Goal: Task Accomplishment & Management: Use online tool/utility

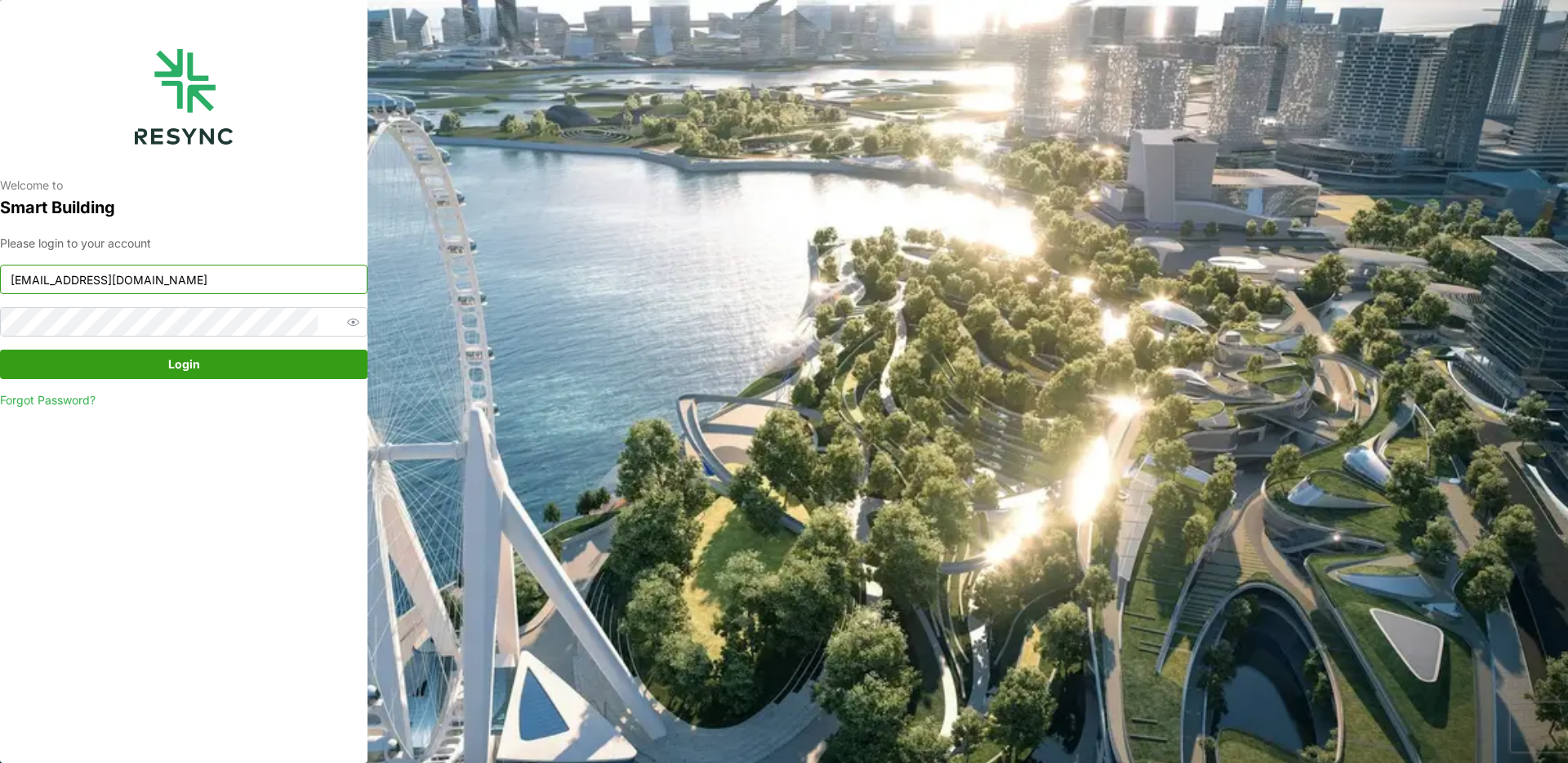
click at [236, 282] on input "huiying@resynctech.com" at bounding box center [184, 279] width 368 height 29
paste input "demo_user"
type input "[EMAIL_ADDRESS][DOMAIN_NAME]"
click at [329, 441] on div "Welcome to Smart Building Please login to your account demo_user@resynctech.com…" at bounding box center [184, 382] width 368 height 763
click at [303, 361] on span "Login" at bounding box center [183, 364] width 337 height 28
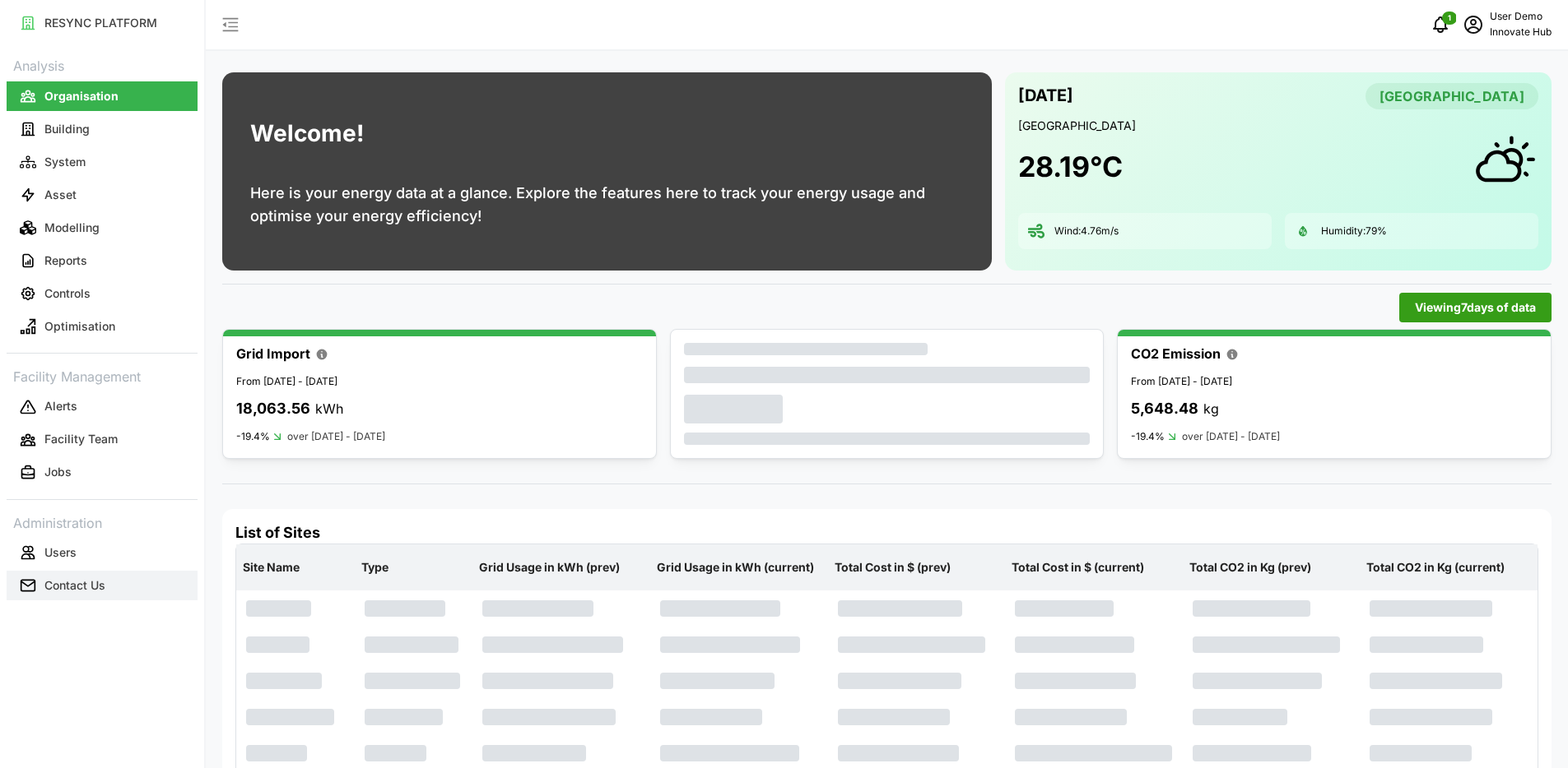
click at [101, 579] on p "Contact Us" at bounding box center [75, 585] width 61 height 16
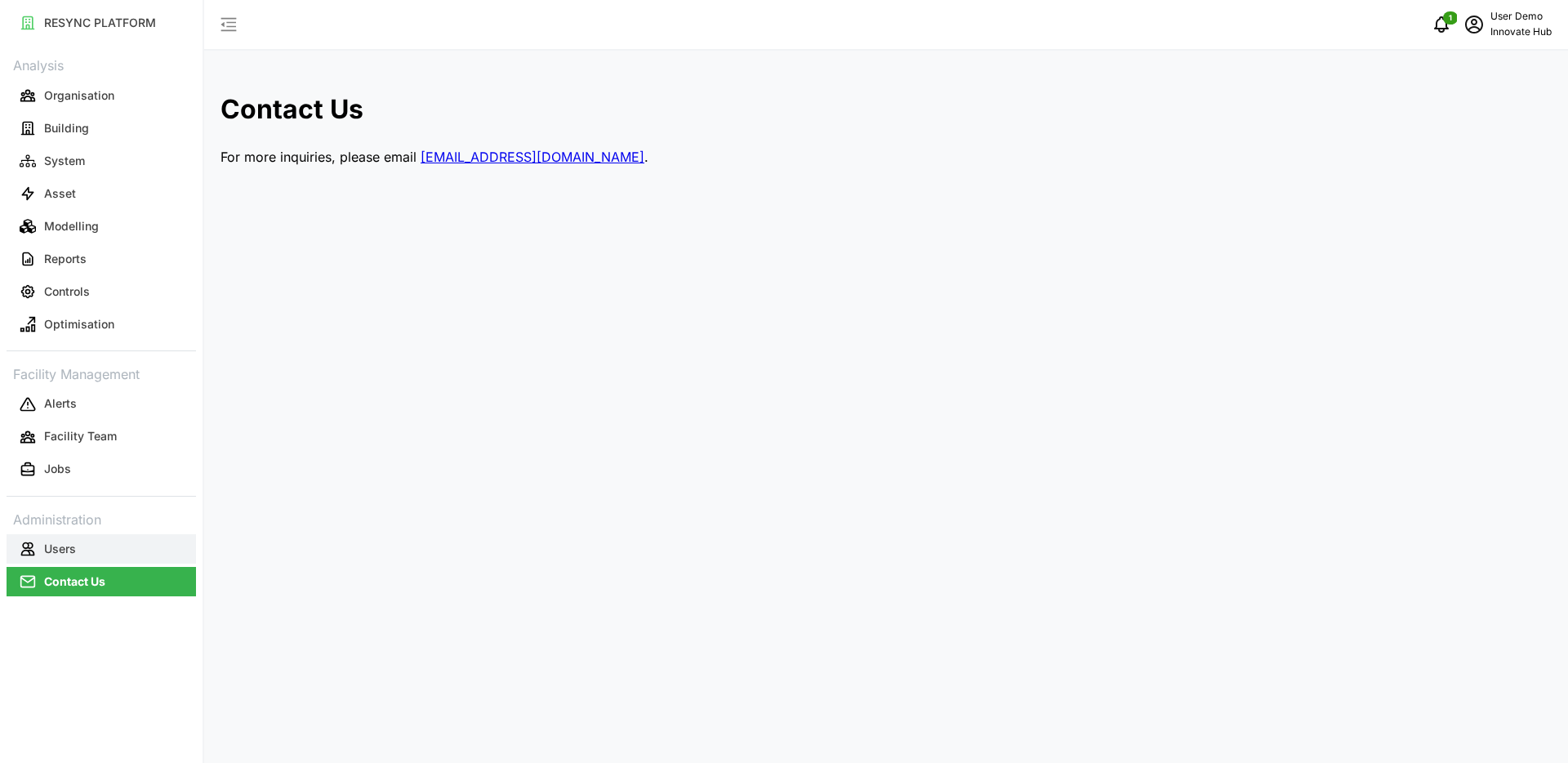
click at [124, 542] on button "Users" at bounding box center [101, 549] width 189 height 29
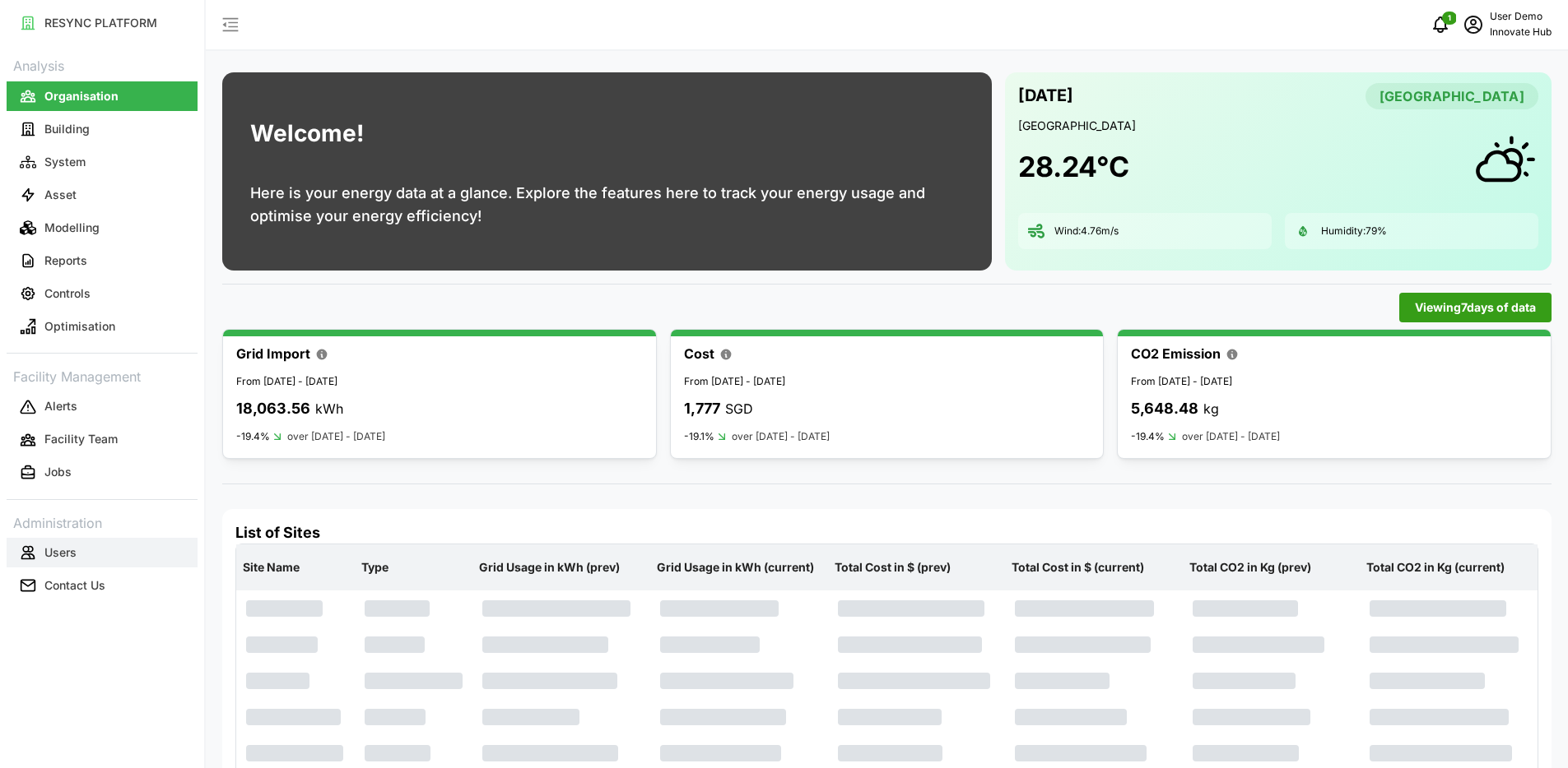
click at [128, 561] on button "Users" at bounding box center [102, 552] width 191 height 30
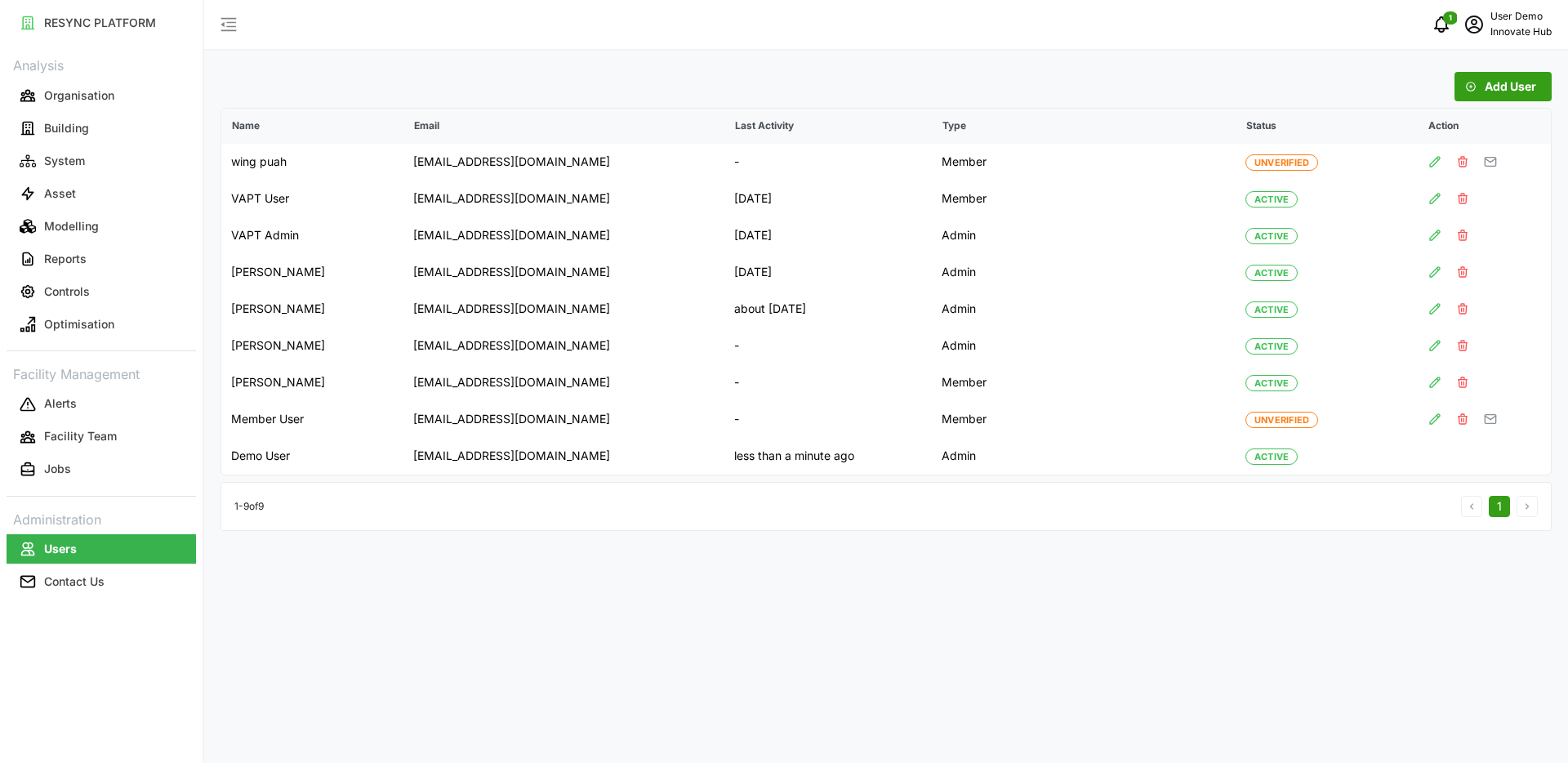
click at [1490, 81] on span "Add User" at bounding box center [1511, 86] width 52 height 28
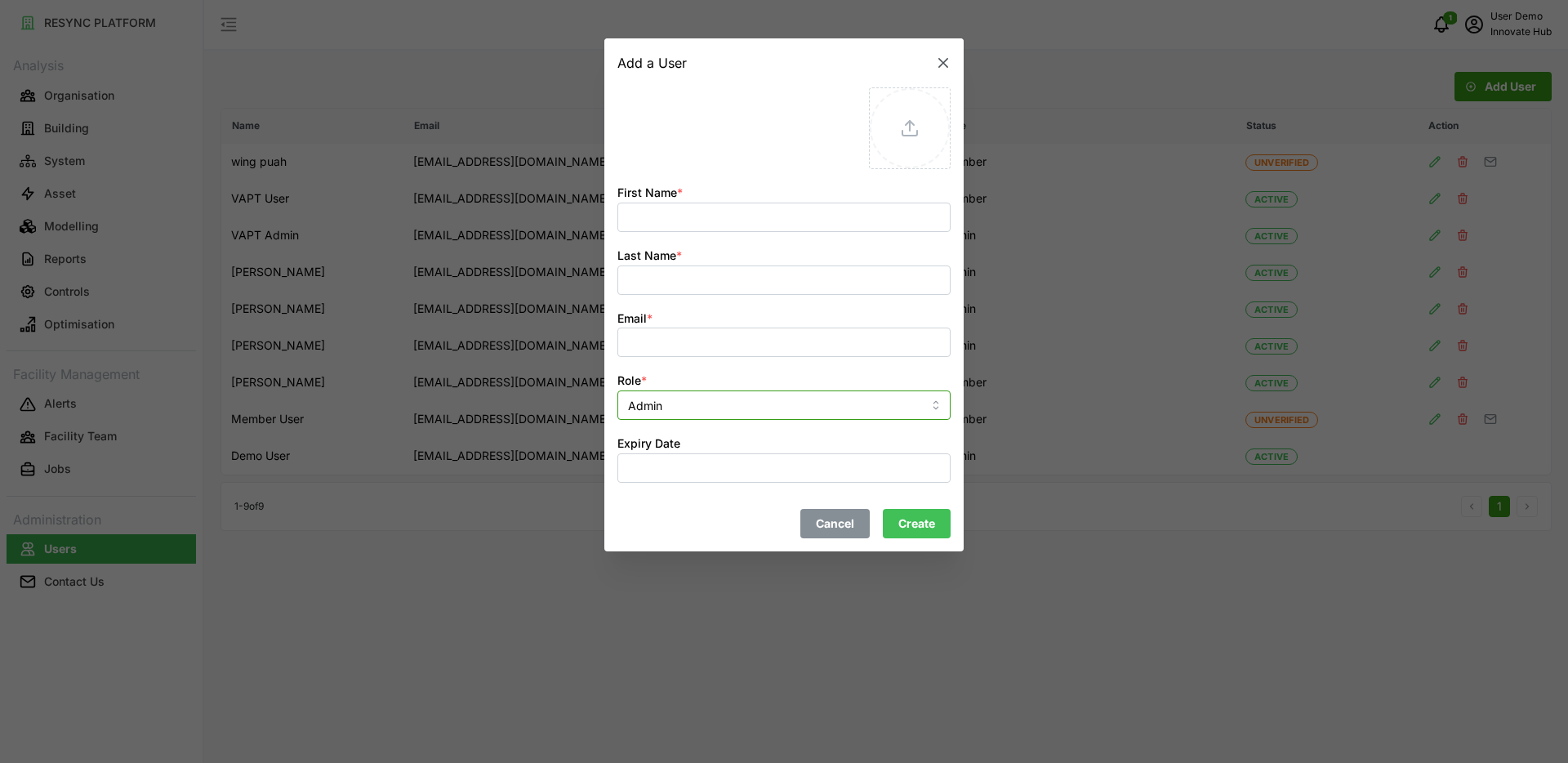
click at [788, 403] on input "Admin" at bounding box center [784, 405] width 333 height 29
click at [789, 347] on input "Email *" at bounding box center [784, 342] width 333 height 29
click at [704, 465] on button "Expiry Date" at bounding box center [784, 468] width 333 height 29
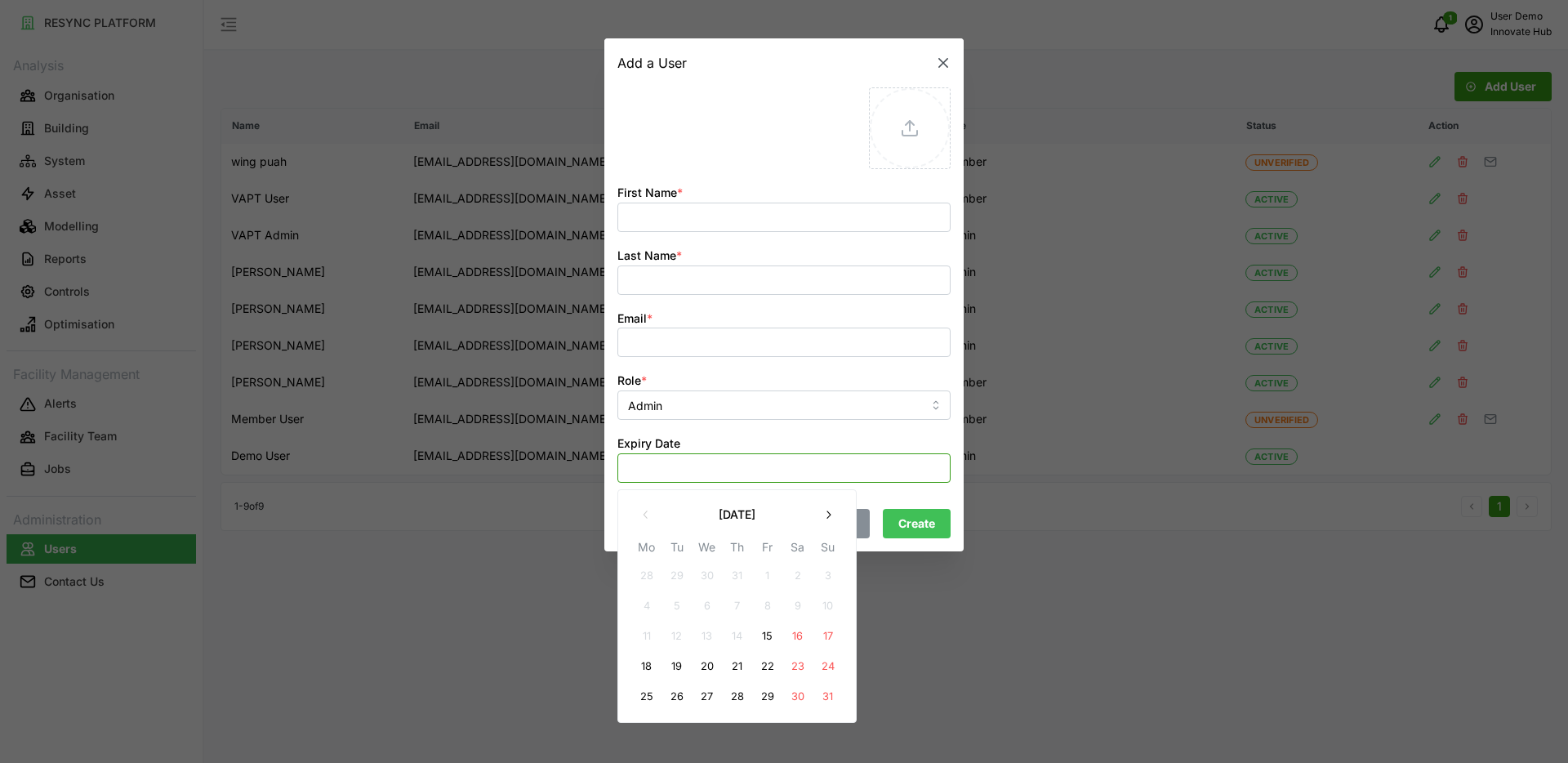
click at [704, 465] on button "Expiry Date" at bounding box center [784, 468] width 333 height 29
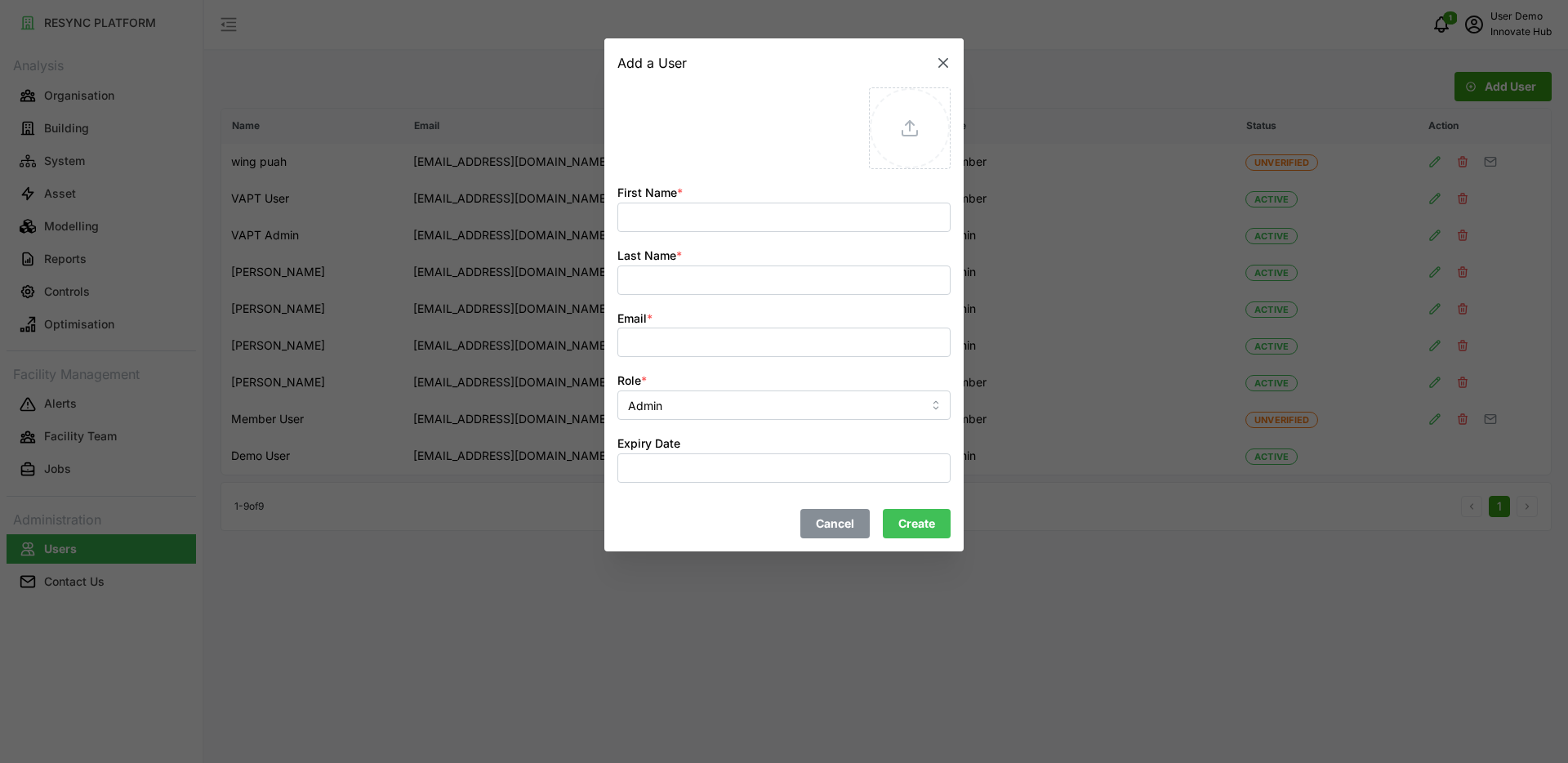
click at [938, 63] on icon "button" at bounding box center [943, 63] width 16 height 16
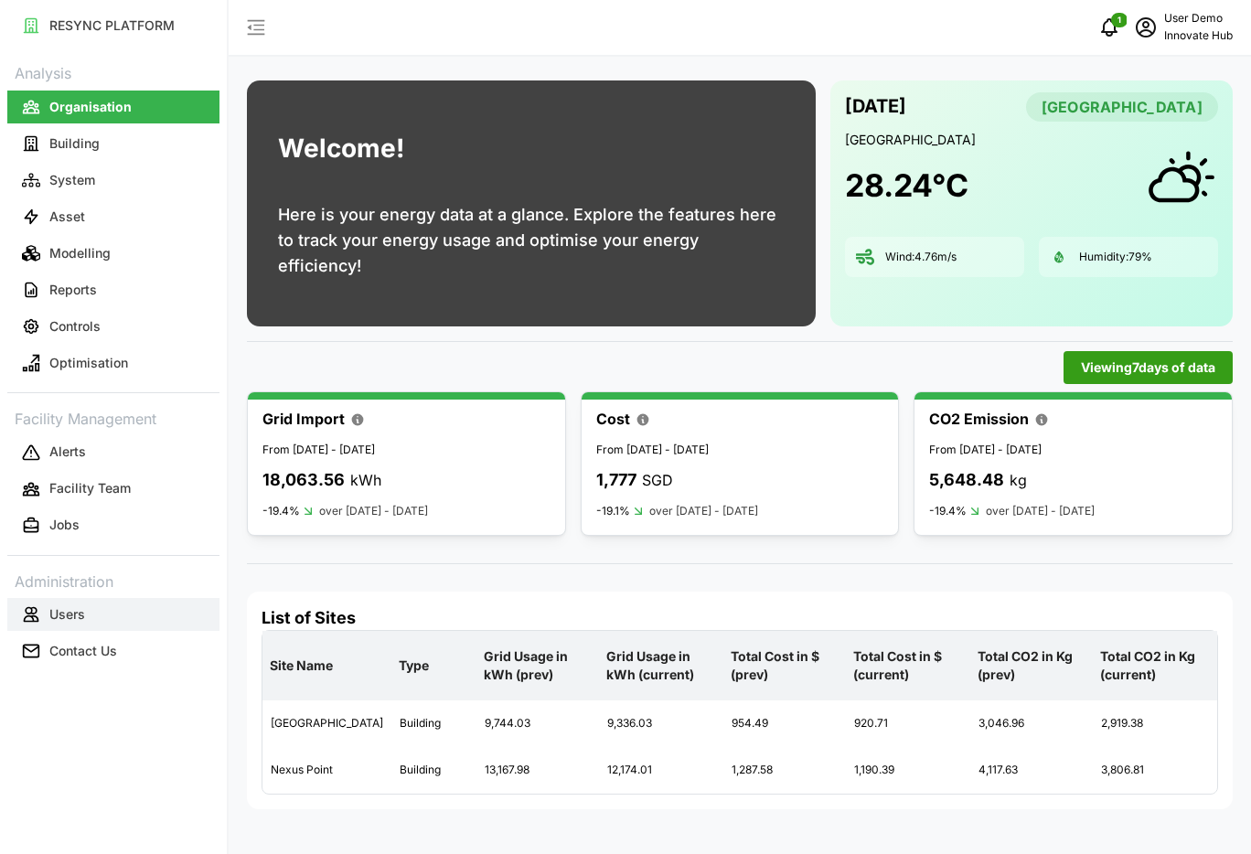
click at [149, 621] on button "Users" at bounding box center [113, 614] width 212 height 33
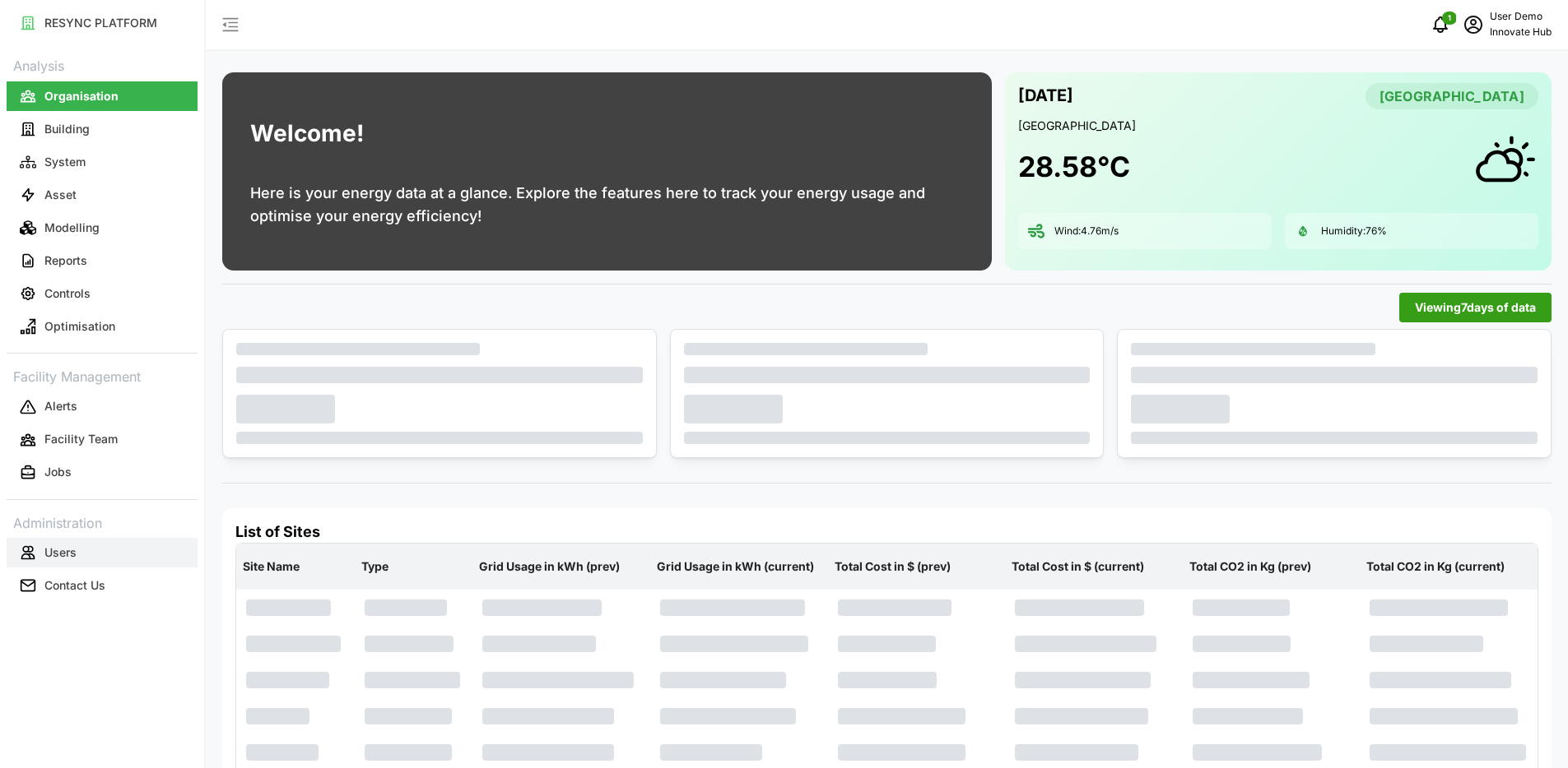
click at [121, 555] on button "Users" at bounding box center [102, 552] width 191 height 30
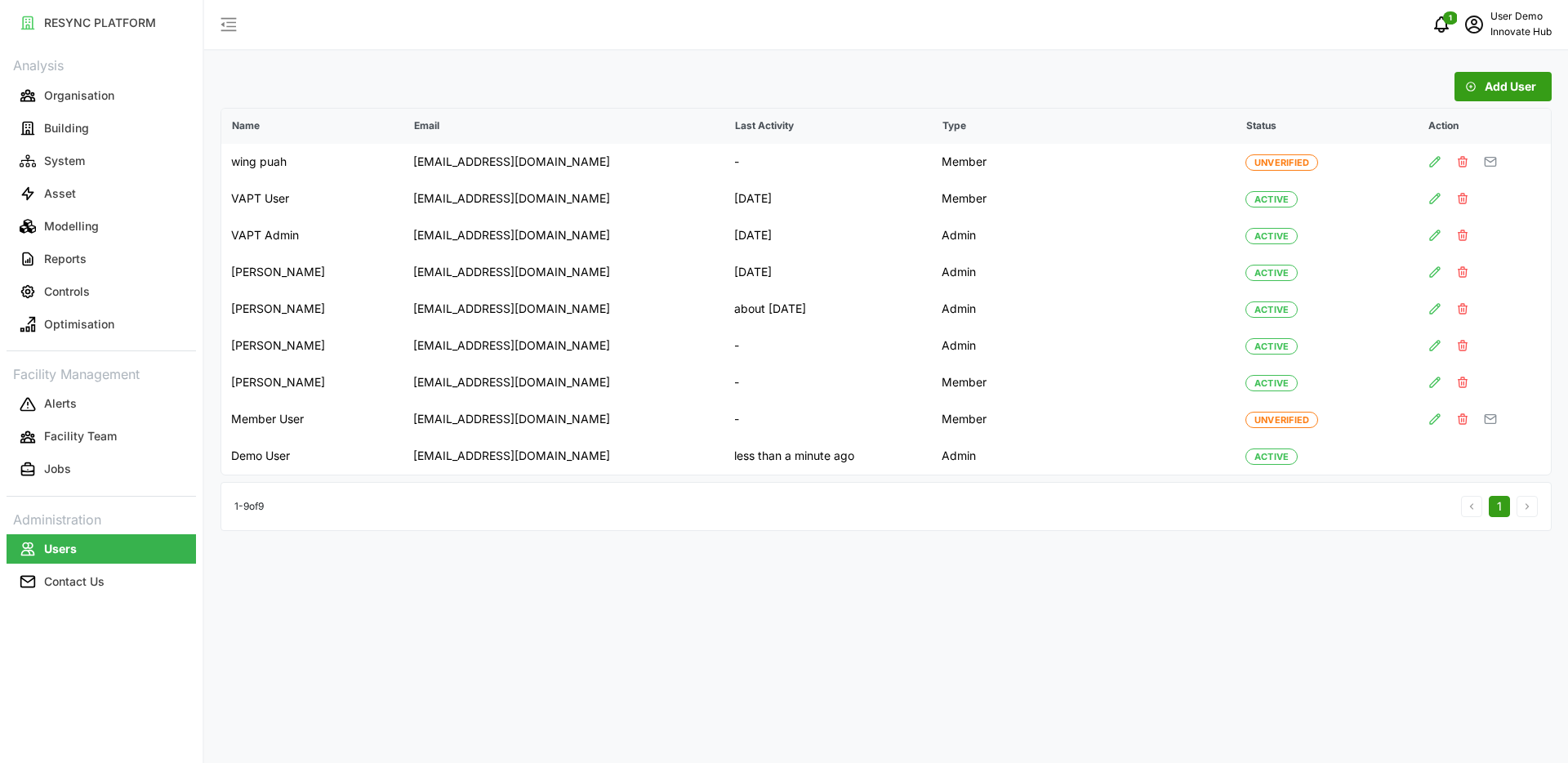
click at [1487, 88] on span "Add User" at bounding box center [1511, 86] width 52 height 28
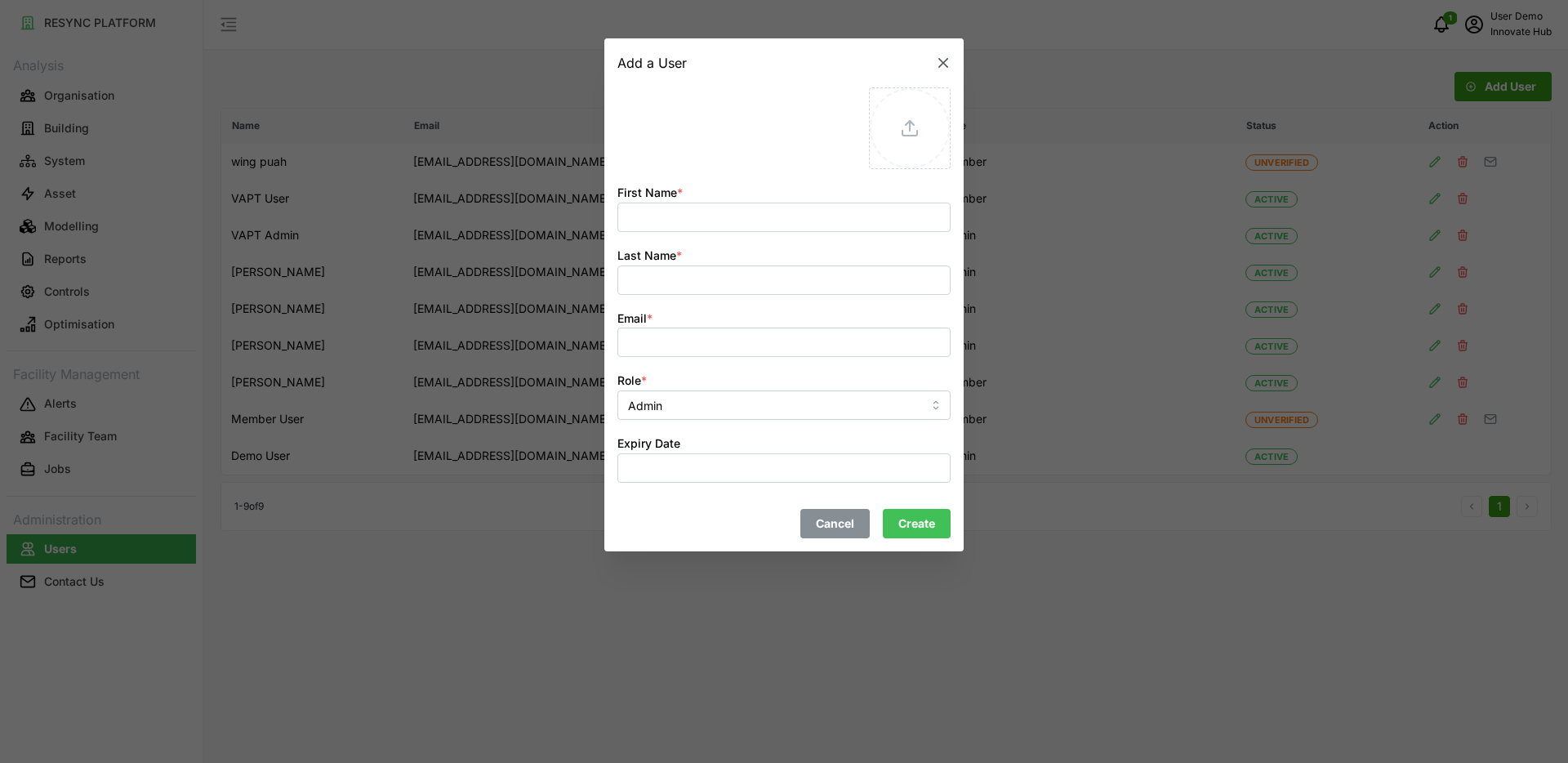
click at [936, 61] on icon "button" at bounding box center [943, 63] width 16 height 16
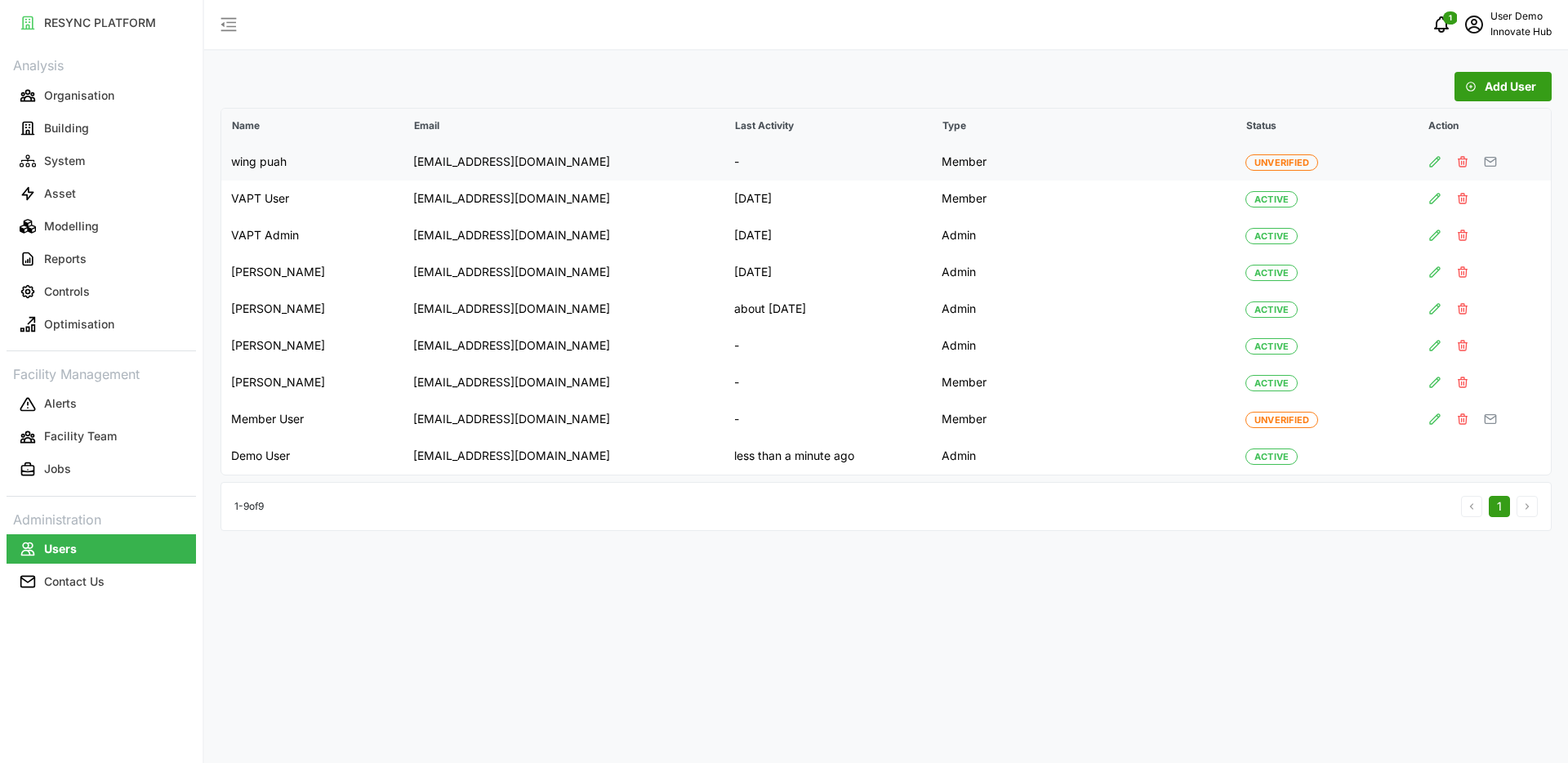
click at [1432, 164] on icon "button" at bounding box center [1435, 162] width 13 height 13
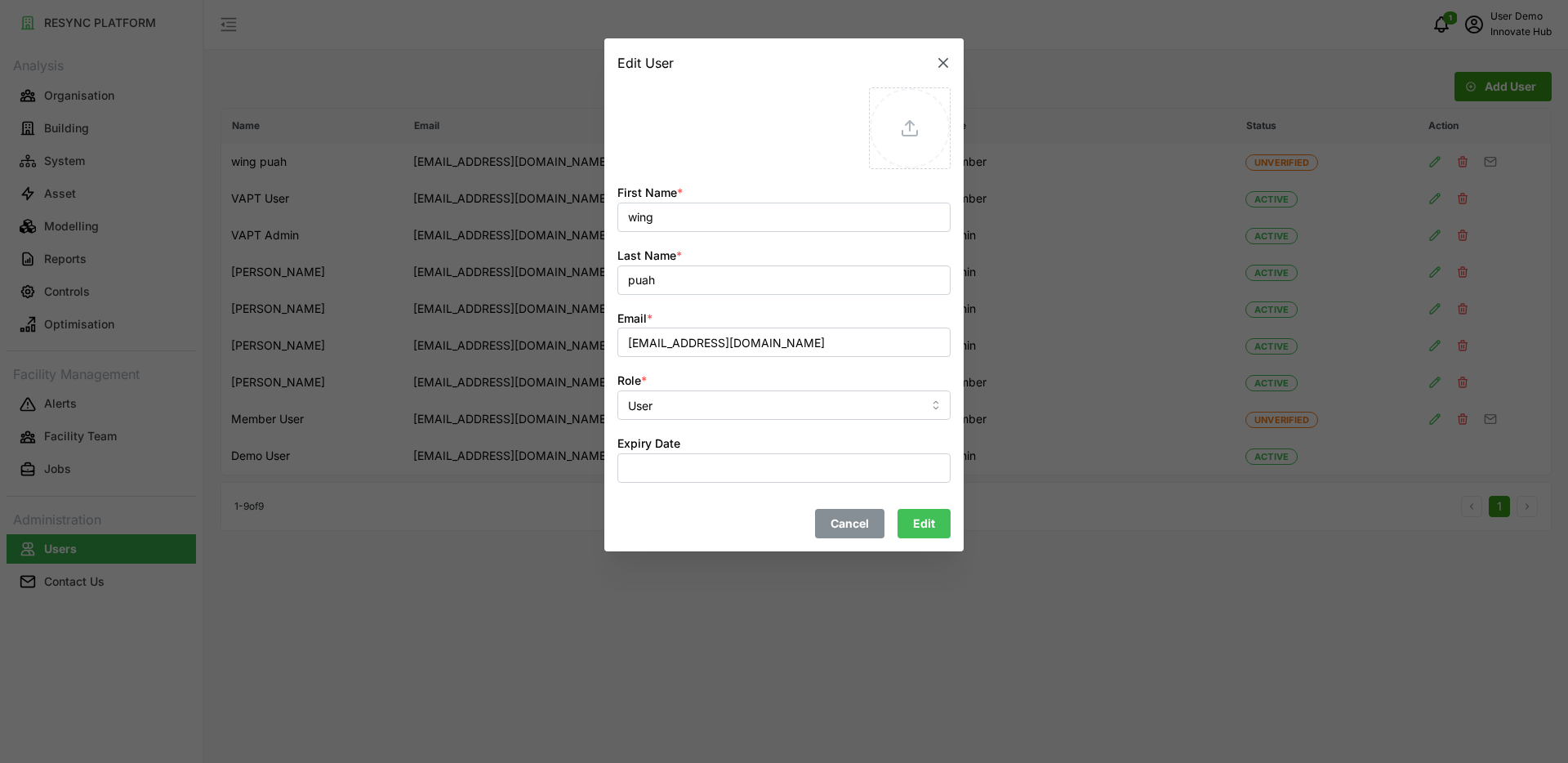
click at [942, 53] on button "button" at bounding box center [944, 63] width 23 height 23
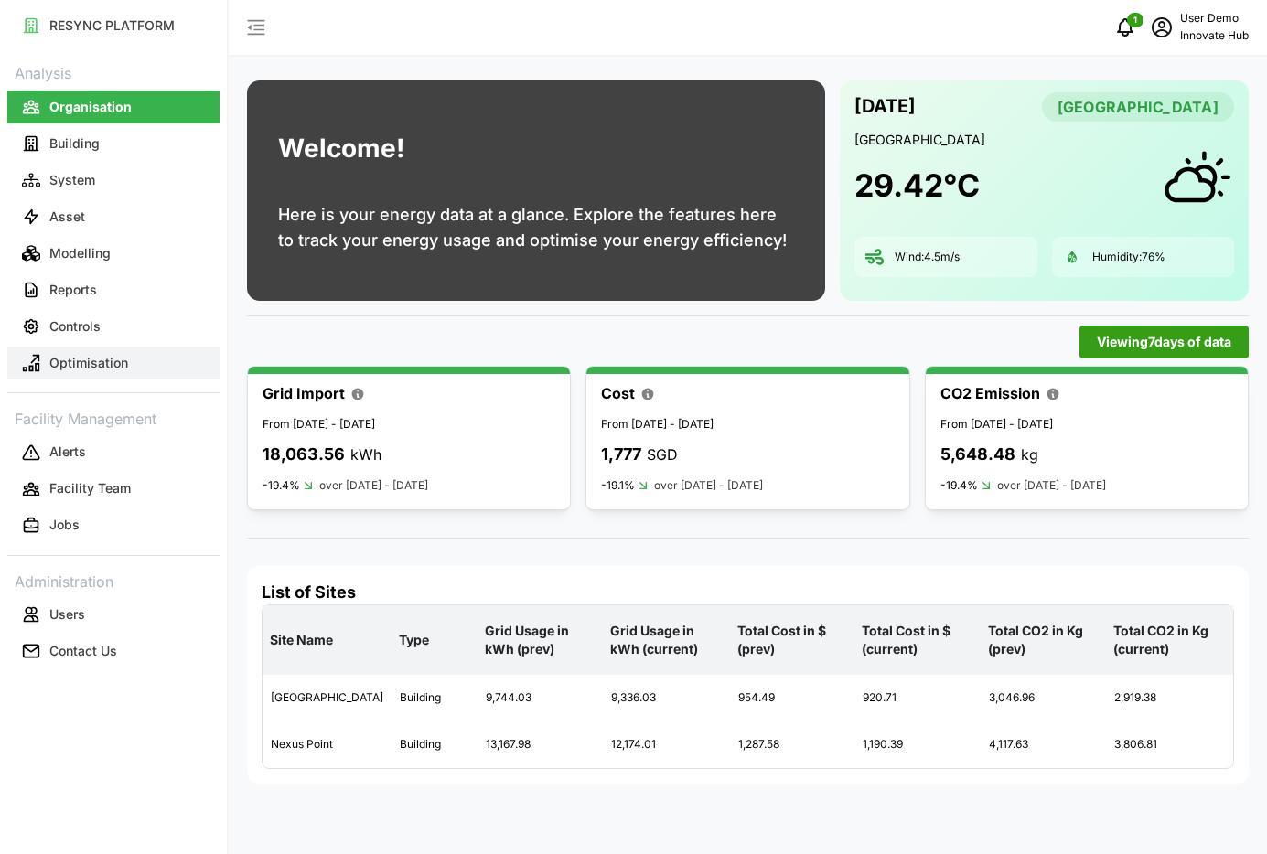
click at [84, 360] on p "Optimisation" at bounding box center [88, 363] width 79 height 18
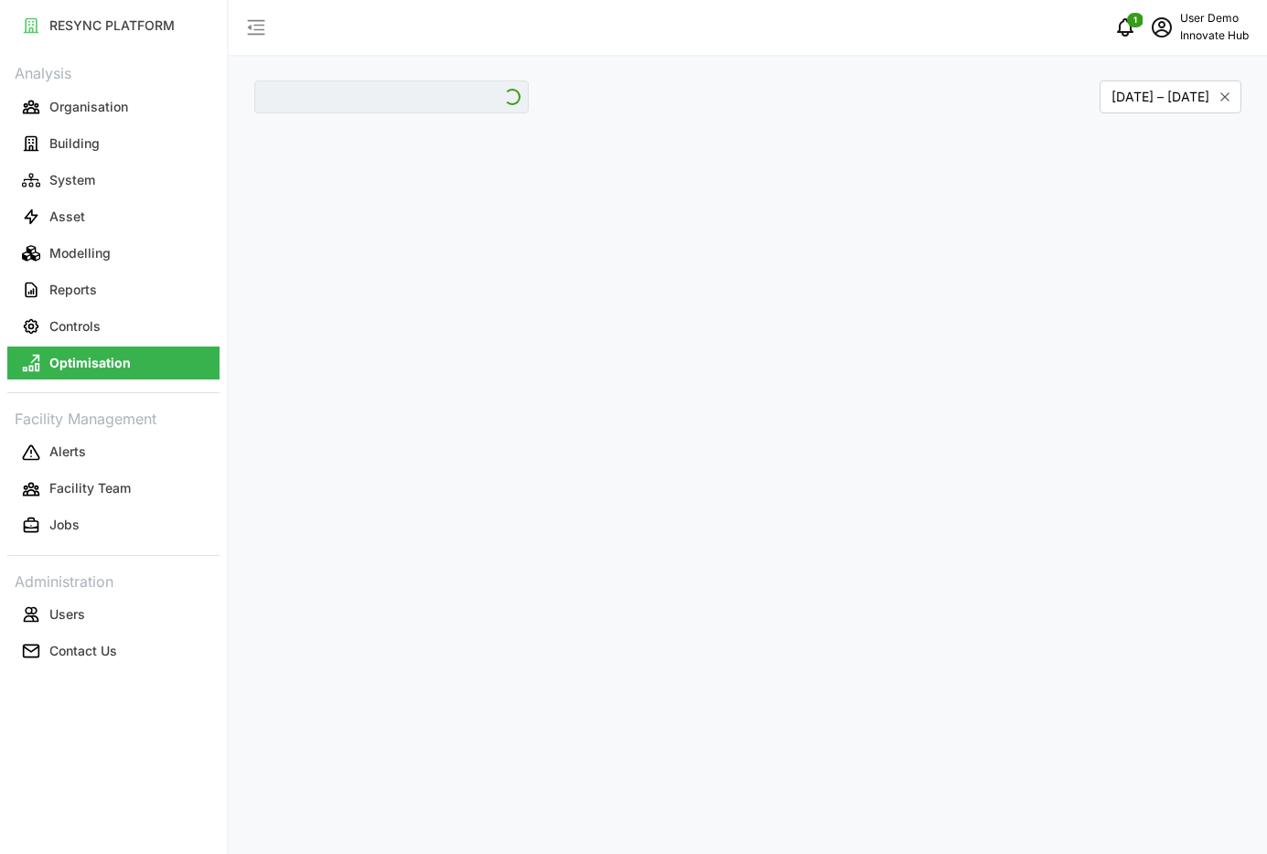
type input "Landmark Tower"
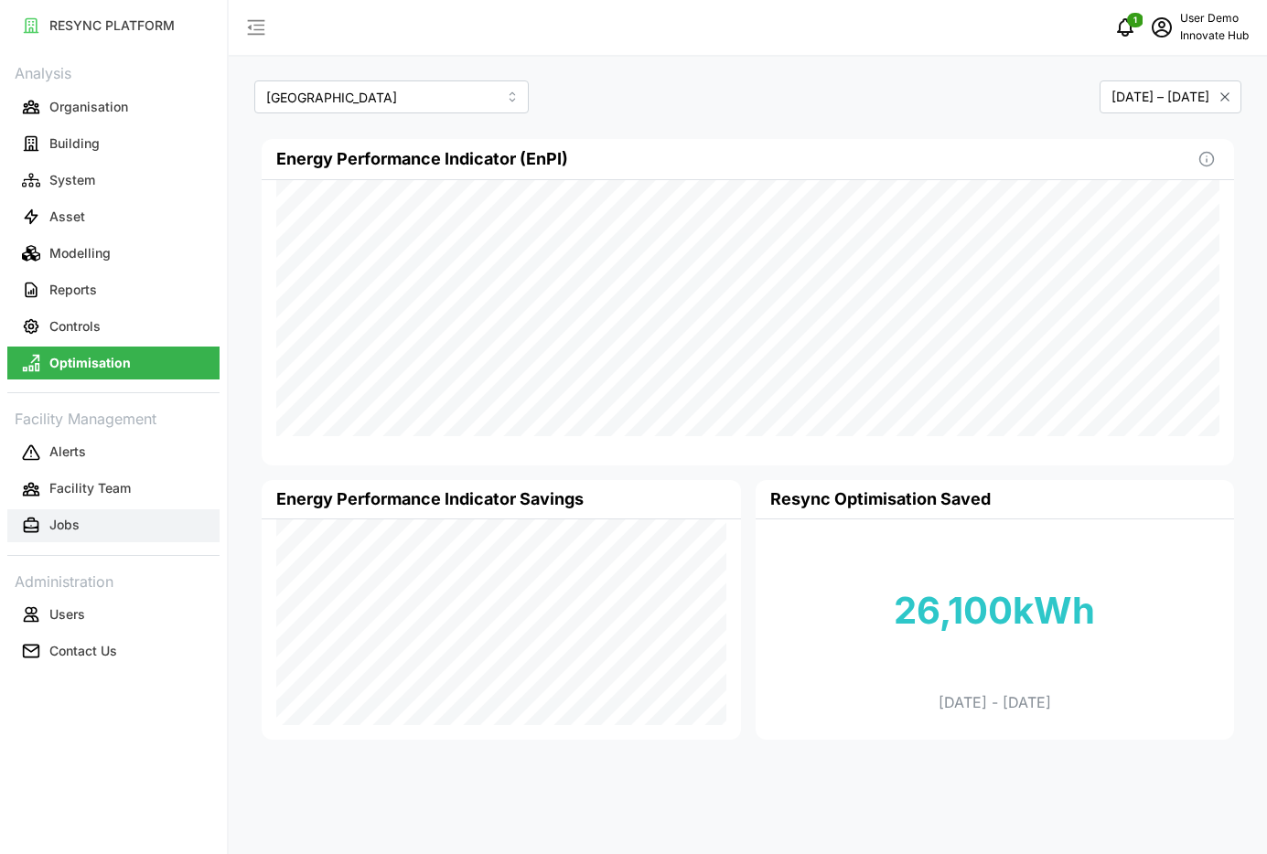
click at [65, 536] on button "Jobs" at bounding box center [113, 526] width 212 height 33
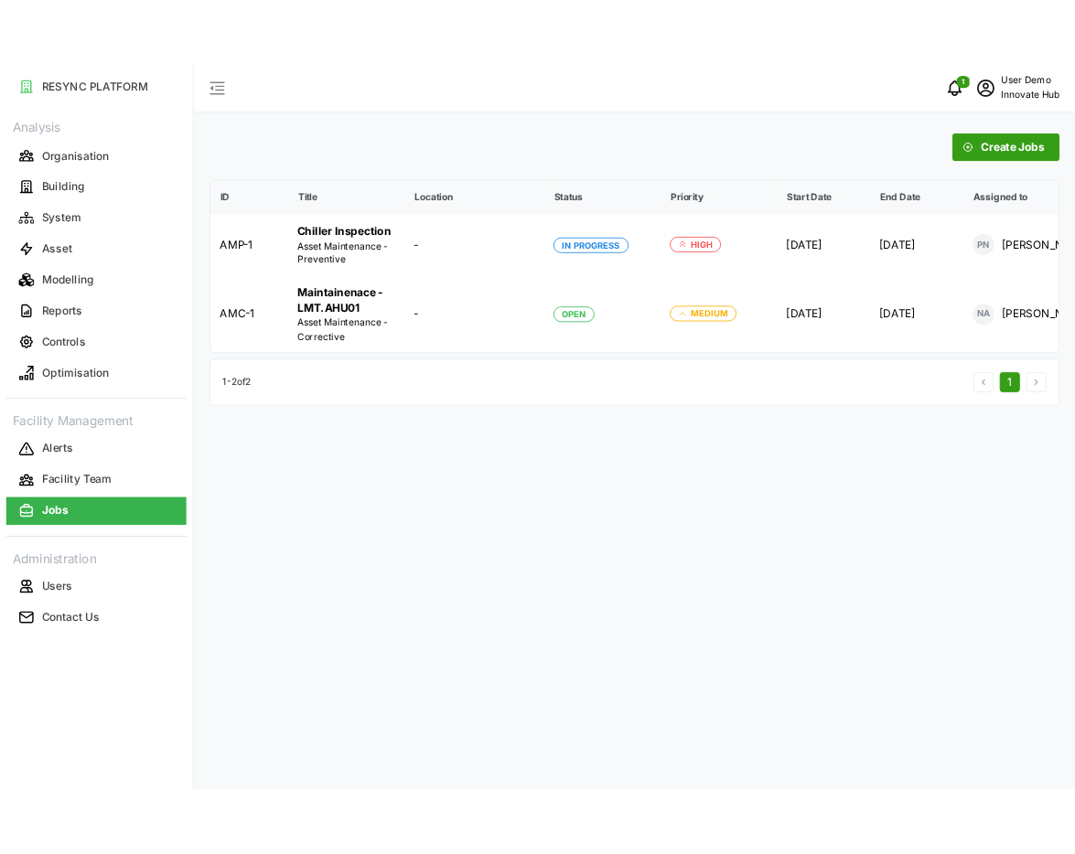
scroll to position [0, 70]
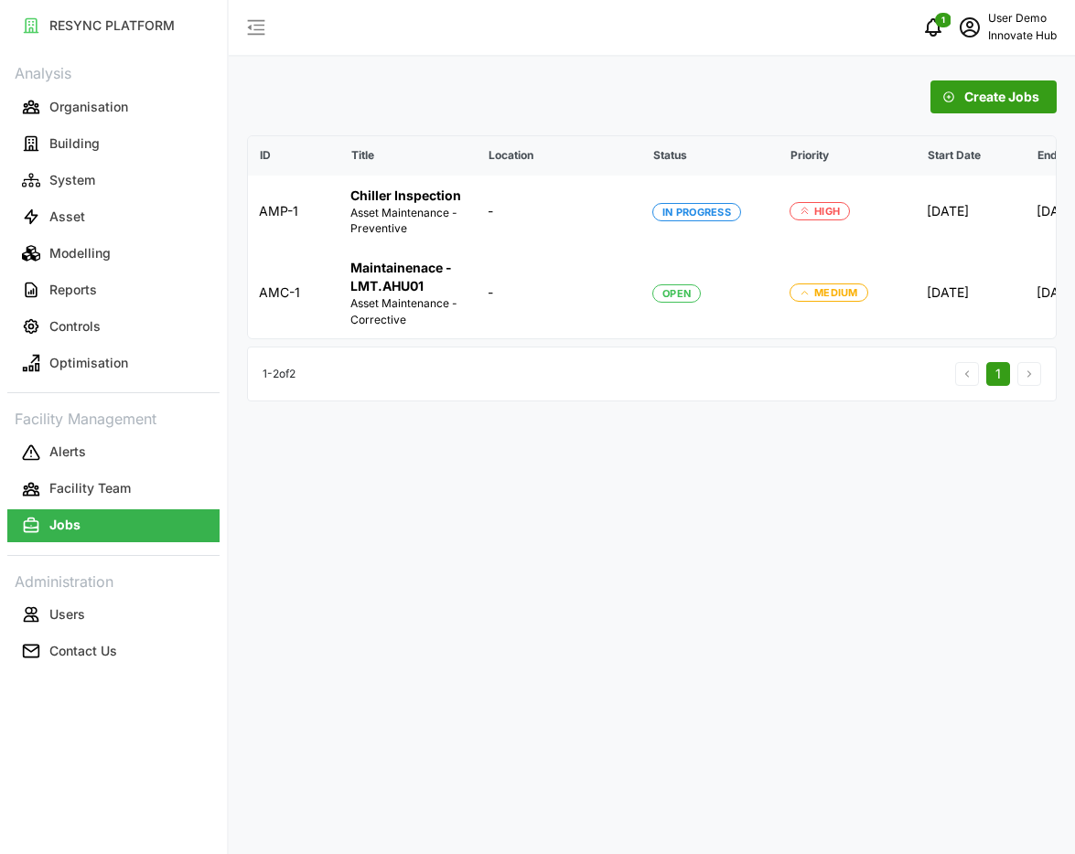
click at [253, 30] on icon "button" at bounding box center [256, 27] width 22 height 22
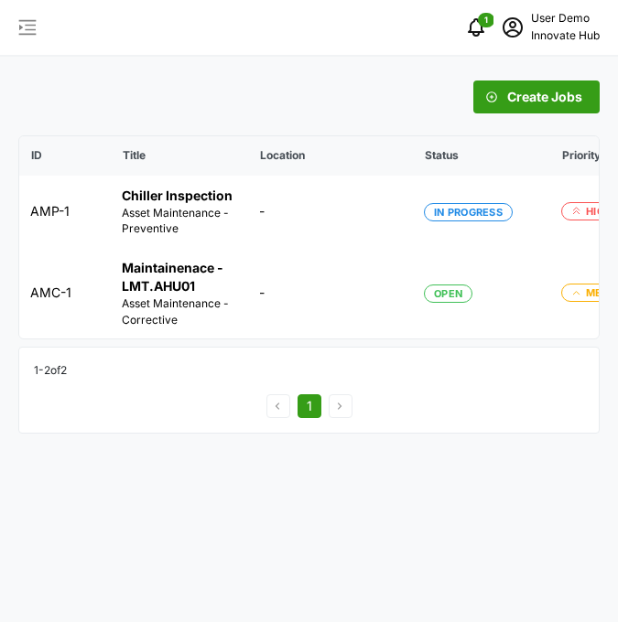
click at [559, 113] on div "Create Jobs ID Title Location Status Priority Start Date End Date Assigned to A…" at bounding box center [308, 257] width 581 height 353
click at [562, 98] on span "Create Jobs" at bounding box center [544, 96] width 75 height 31
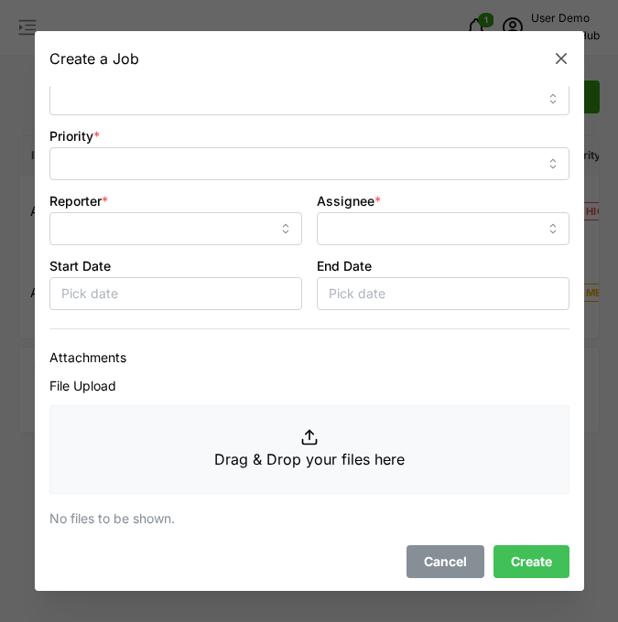
scroll to position [445, 0]
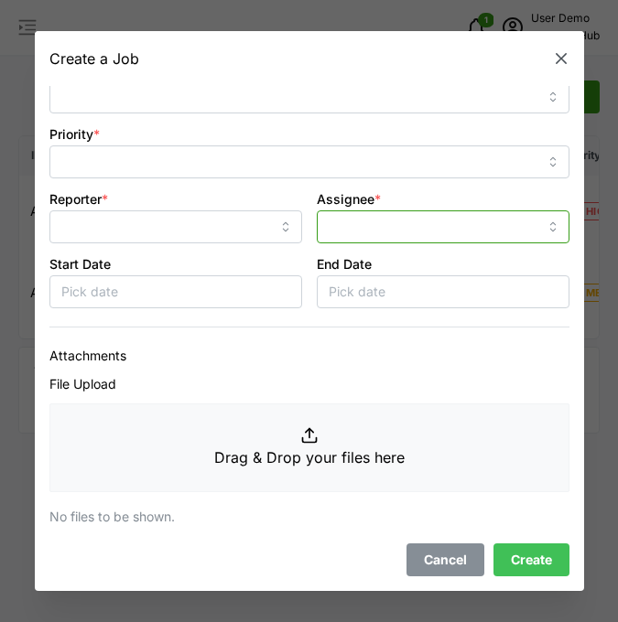
click at [381, 227] on input "Assignee *" at bounding box center [443, 226] width 252 height 33
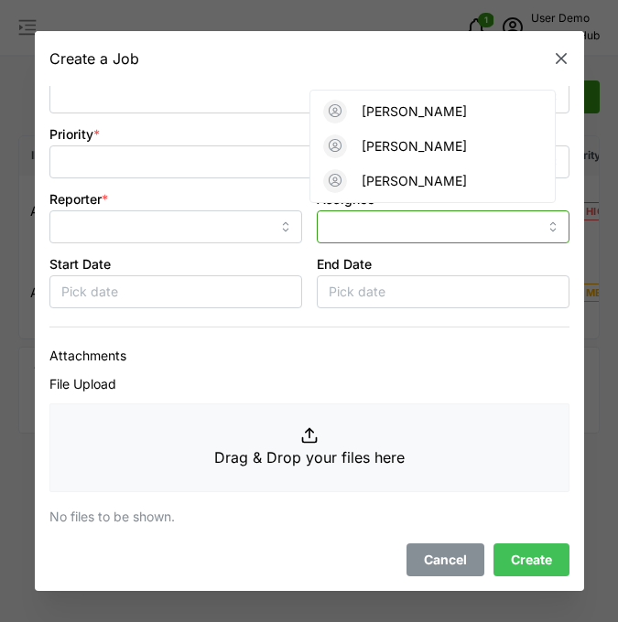
click at [403, 181] on p "[PERSON_NAME]" at bounding box center [413, 181] width 105 height 18
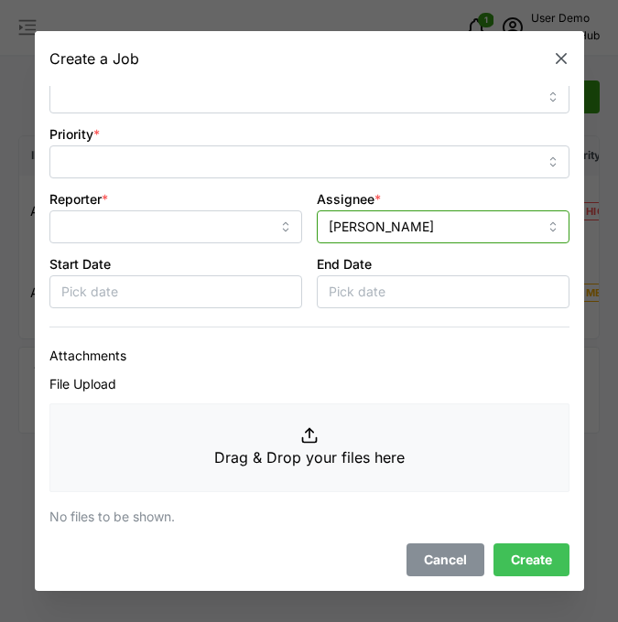
click at [423, 224] on input "[PERSON_NAME]" at bounding box center [443, 226] width 252 height 33
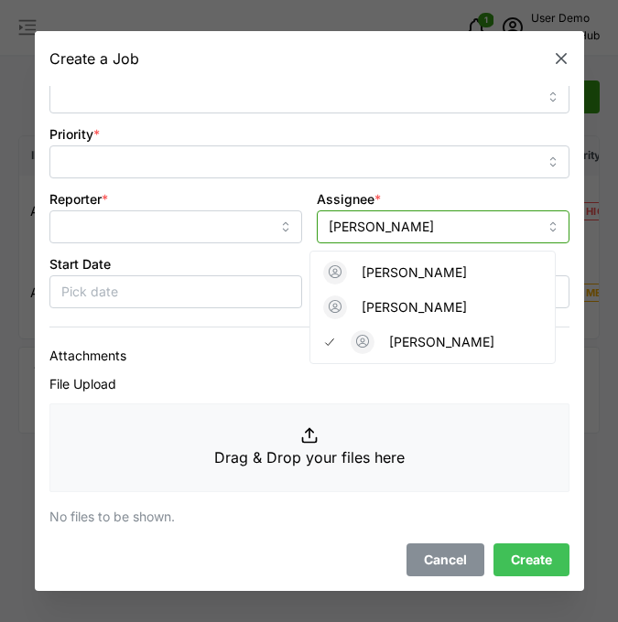
click at [424, 269] on div "[PERSON_NAME]" at bounding box center [432, 272] width 237 height 35
type input "[PERSON_NAME]"
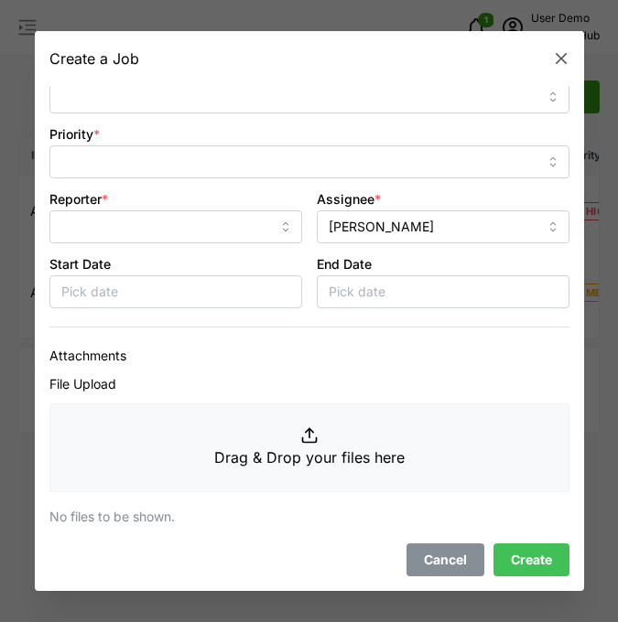
click at [553, 57] on icon "button" at bounding box center [561, 58] width 18 height 18
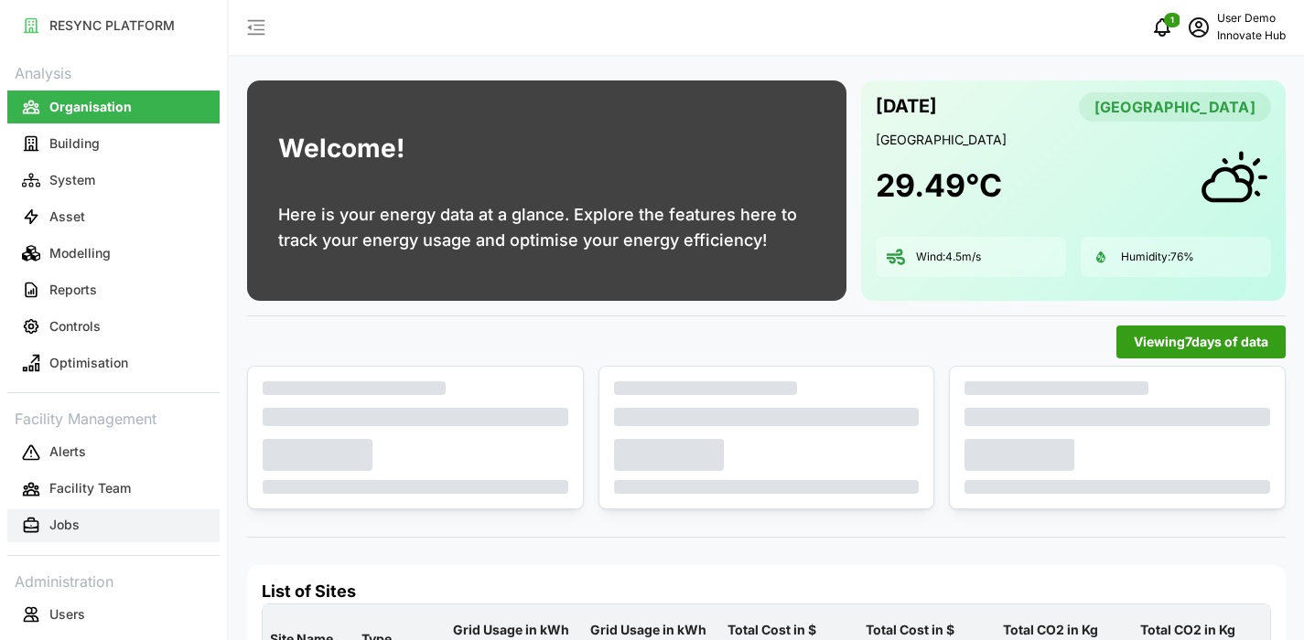
click at [154, 511] on button "Jobs" at bounding box center [113, 526] width 212 height 33
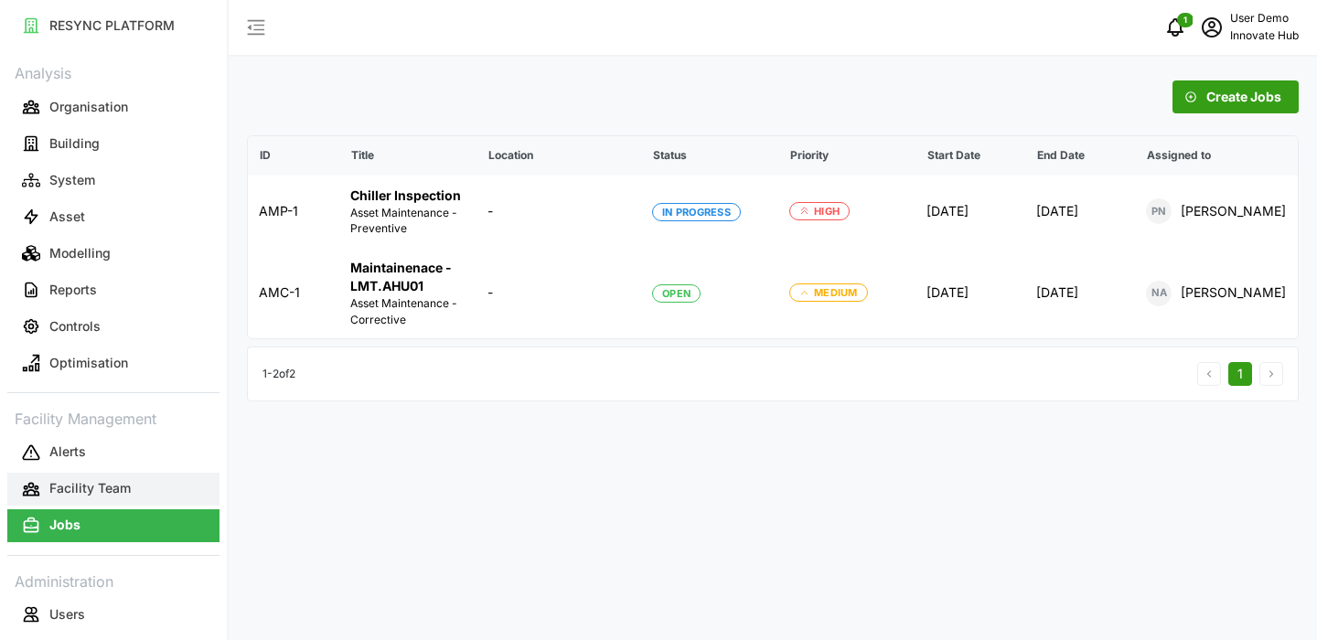
click at [86, 478] on button "Facility Team" at bounding box center [113, 489] width 212 height 33
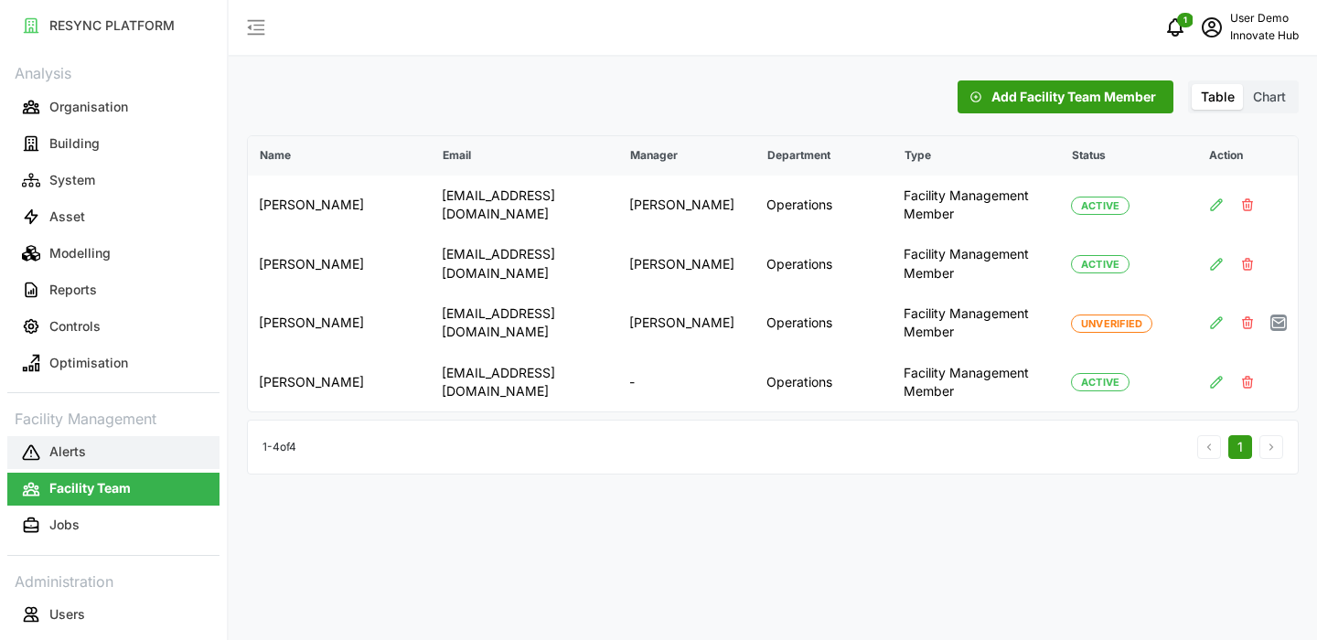
click at [113, 444] on button "Alerts" at bounding box center [113, 452] width 212 height 33
